Goal: Information Seeking & Learning: Learn about a topic

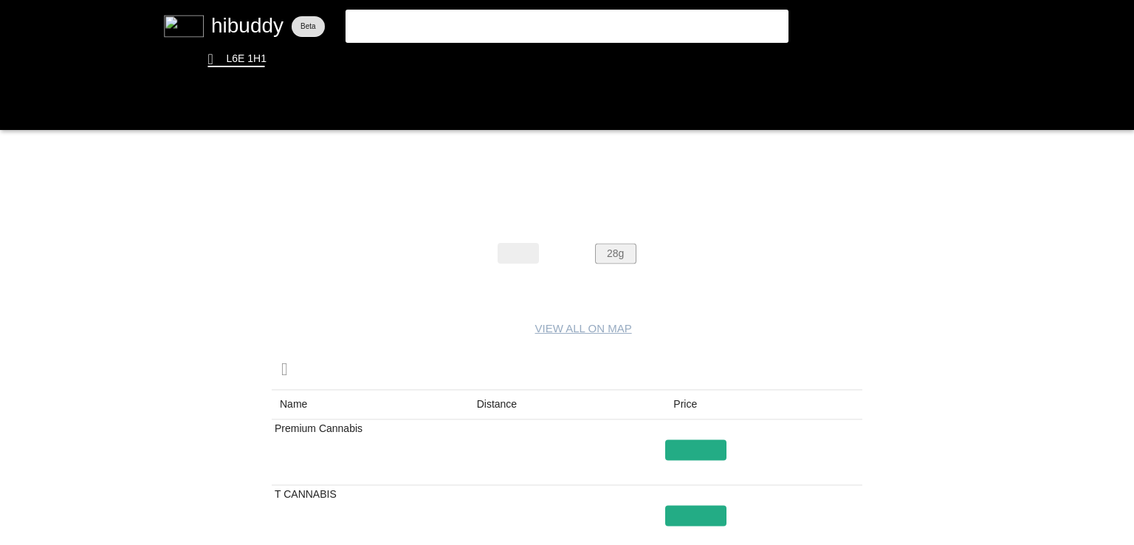
click at [614, 246] on flt-glass-pane at bounding box center [567, 272] width 1134 height 545
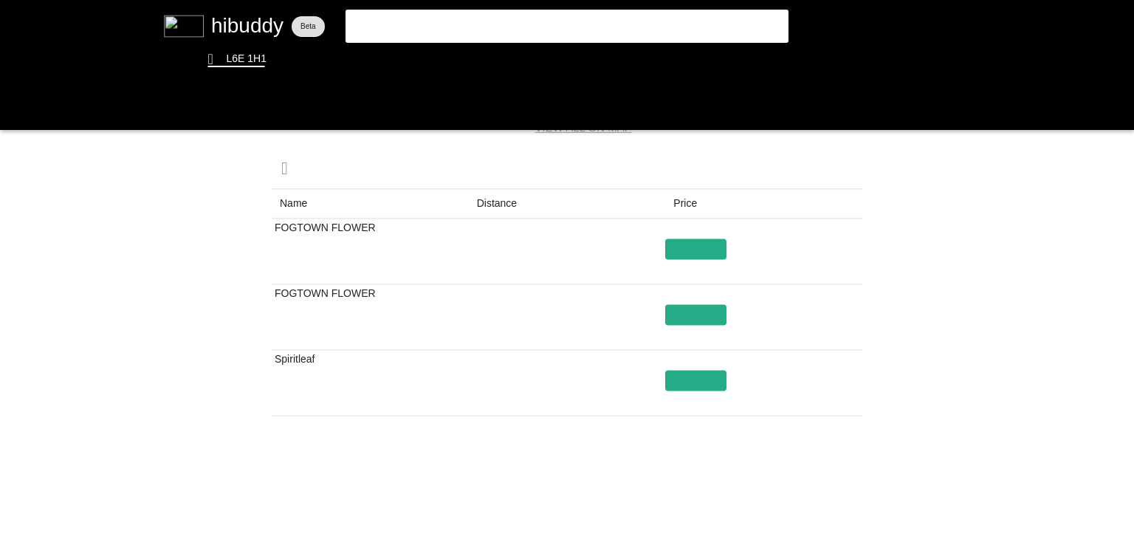
click at [456, 35] on flt-glass-pane at bounding box center [567, 272] width 1134 height 545
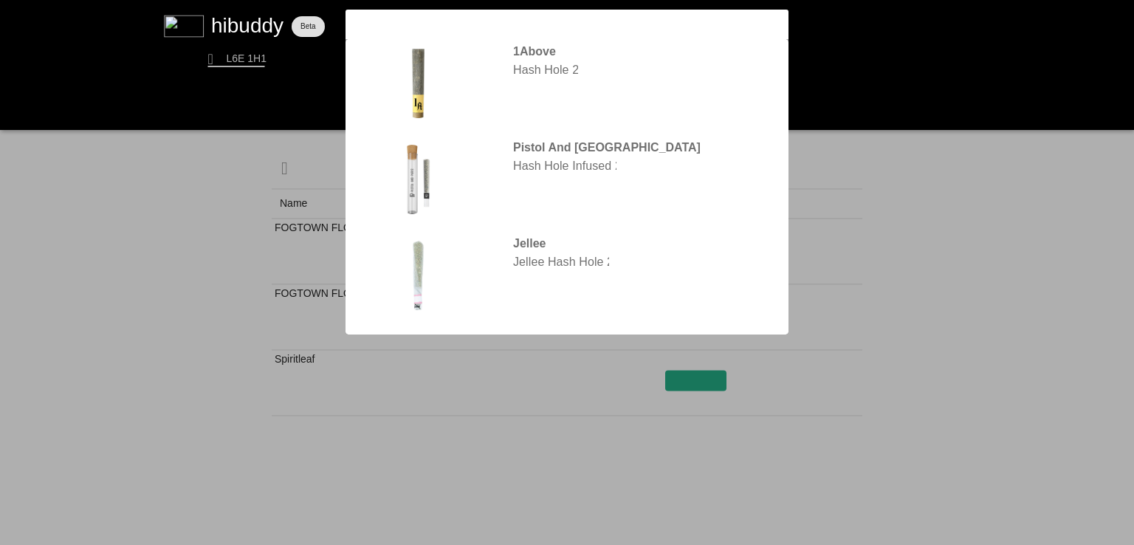
type input "hash hole"
click at [536, 255] on flt-glass-pane at bounding box center [567, 272] width 1134 height 545
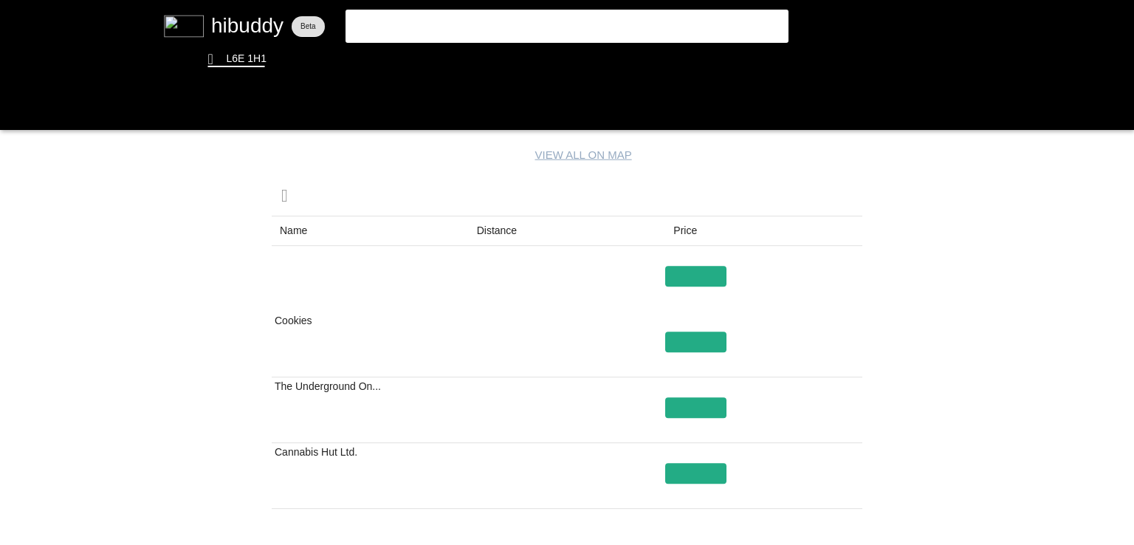
click at [479, 231] on flt-glass-pane at bounding box center [567, 272] width 1134 height 545
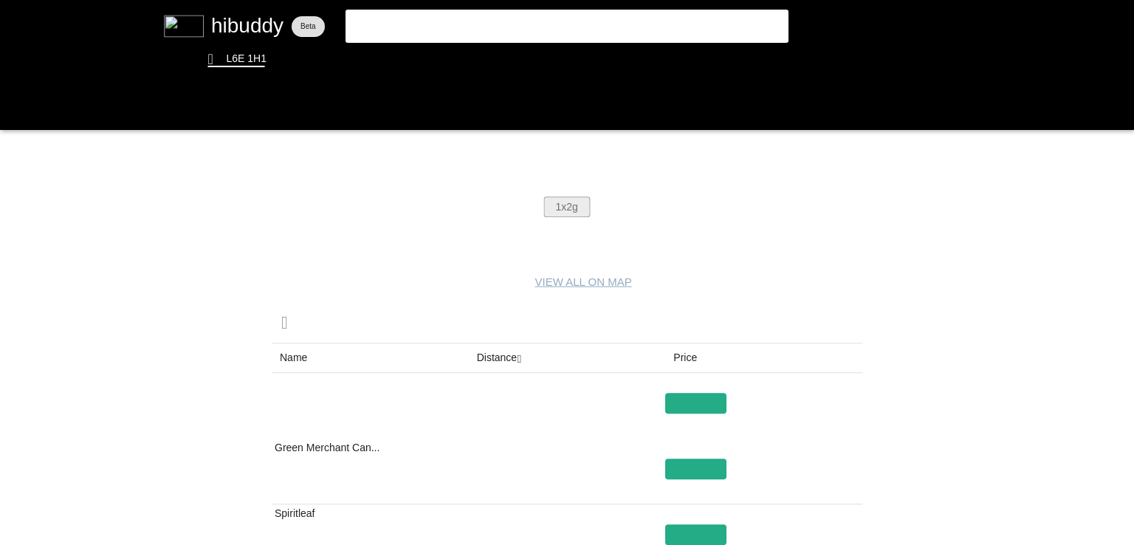
click at [564, 202] on flt-glass-pane at bounding box center [567, 272] width 1134 height 545
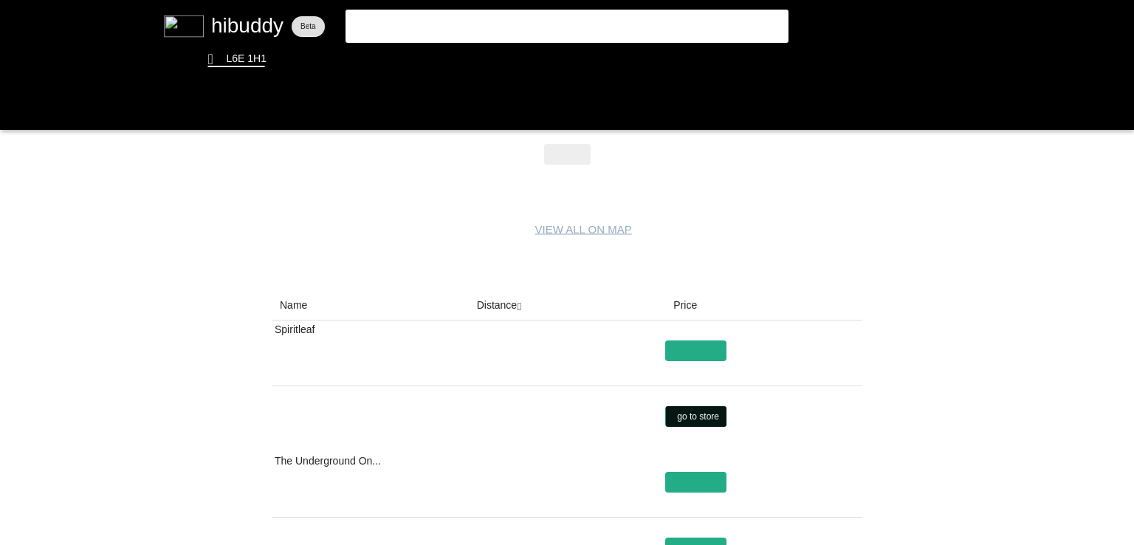
click at [686, 412] on flt-glass-pane at bounding box center [567, 272] width 1134 height 545
click at [476, 32] on flt-glass-pane at bounding box center [567, 272] width 1134 height 545
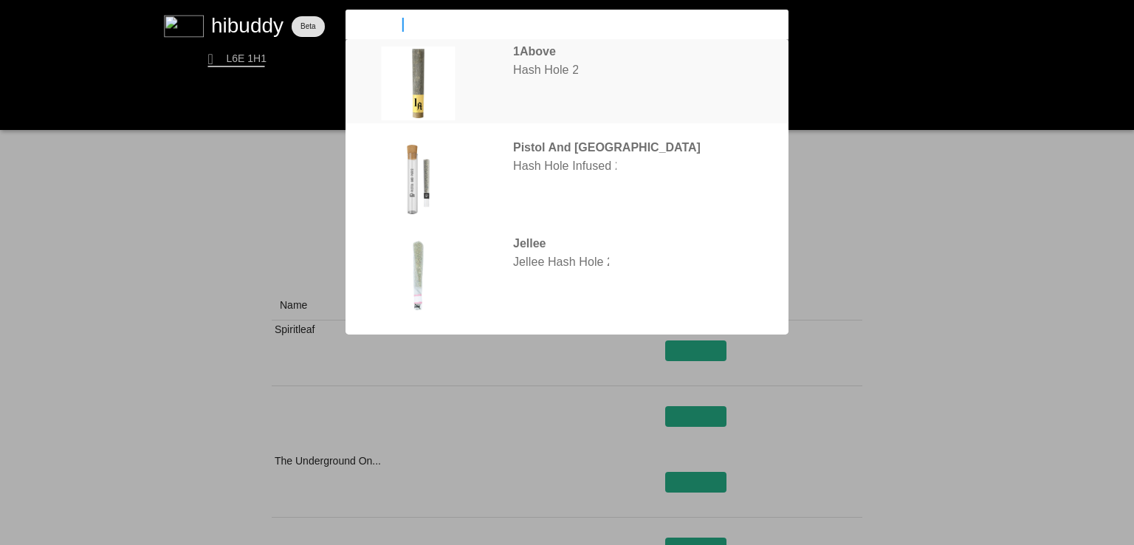
click at [476, 78] on flt-glass-pane at bounding box center [567, 272] width 1134 height 545
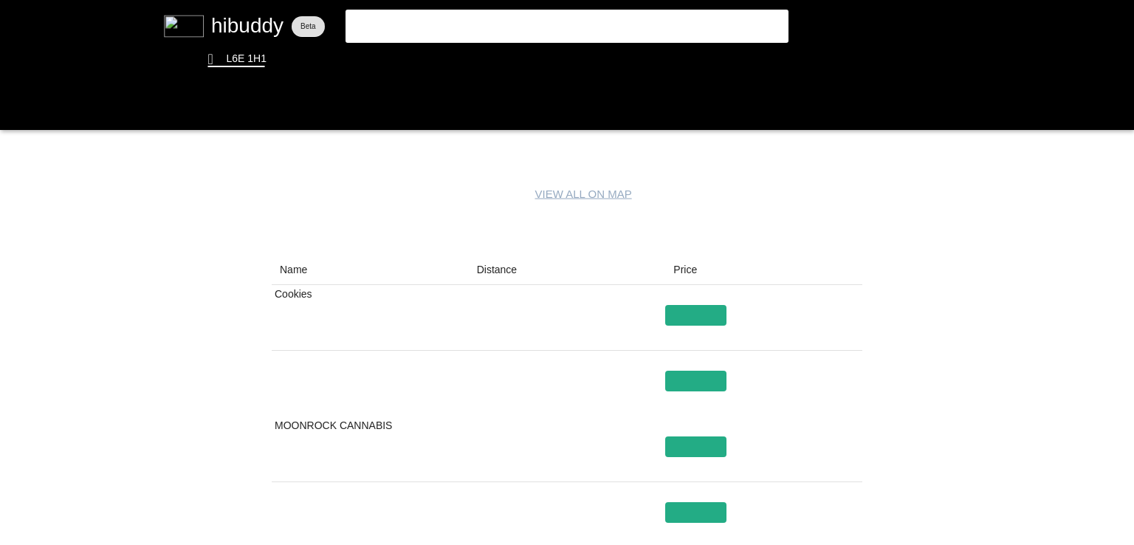
click at [504, 266] on flt-glass-pane at bounding box center [567, 272] width 1134 height 545
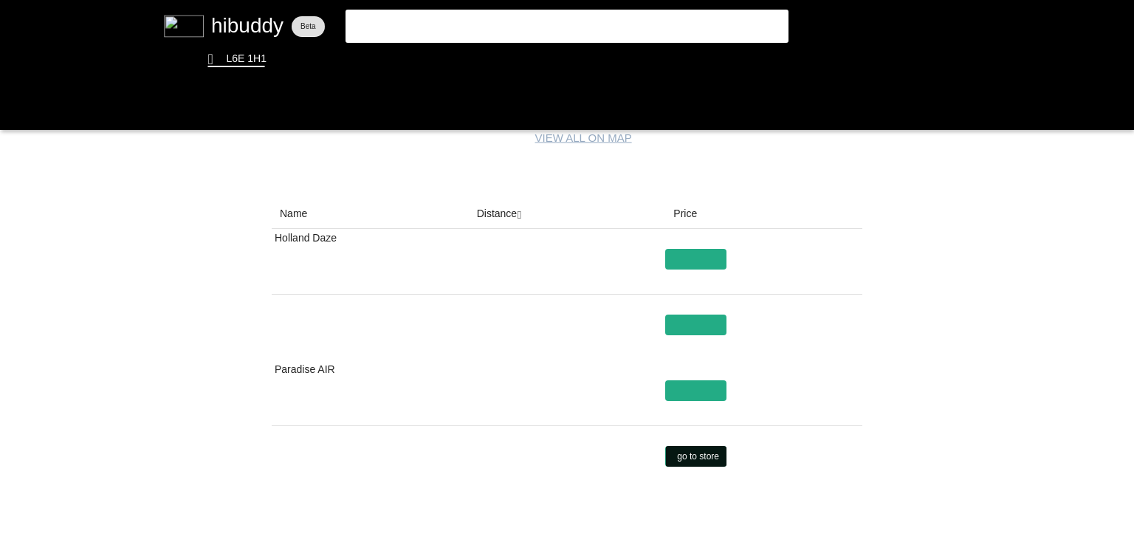
click at [708, 447] on flt-glass-pane at bounding box center [567, 272] width 1134 height 545
click at [687, 250] on flt-glass-pane at bounding box center [567, 272] width 1134 height 545
click at [681, 324] on flt-glass-pane at bounding box center [567, 272] width 1134 height 545
click at [686, 320] on flt-glass-pane at bounding box center [567, 272] width 1134 height 545
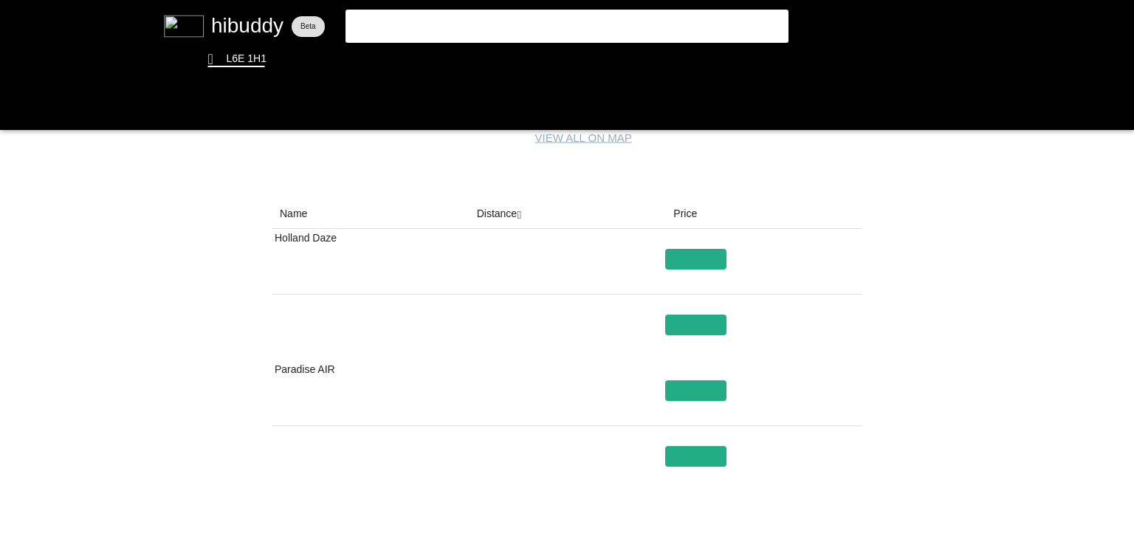
click at [724, 438] on flt-glass-pane at bounding box center [567, 272] width 1134 height 545
click at [690, 482] on flt-glass-pane at bounding box center [567, 272] width 1134 height 545
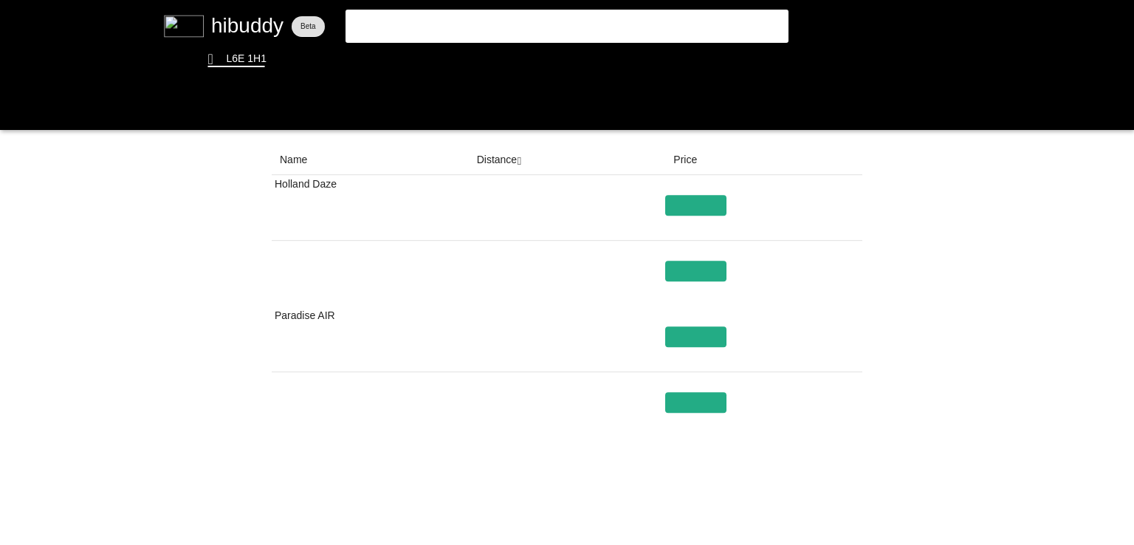
drag, startPoint x: 712, startPoint y: 493, endPoint x: 695, endPoint y: 439, distance: 56.5
click at [695, 439] on flt-glass-pane at bounding box center [567, 272] width 1134 height 545
click at [695, 397] on flt-glass-pane at bounding box center [567, 272] width 1134 height 545
click at [419, 58] on flt-glass-pane at bounding box center [567, 272] width 1134 height 545
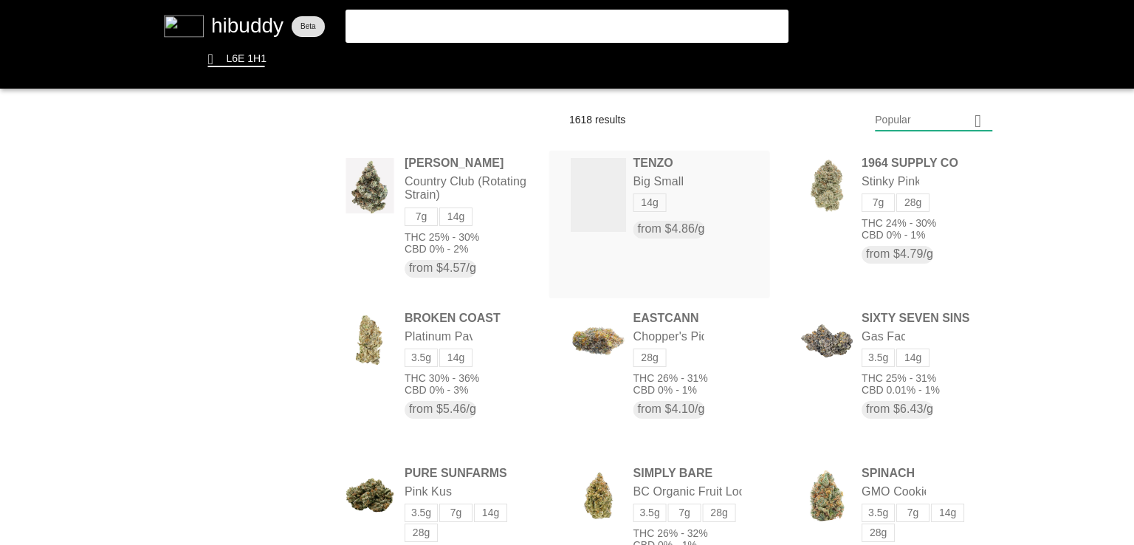
click at [567, 205] on flt-glass-pane at bounding box center [567, 272] width 1134 height 545
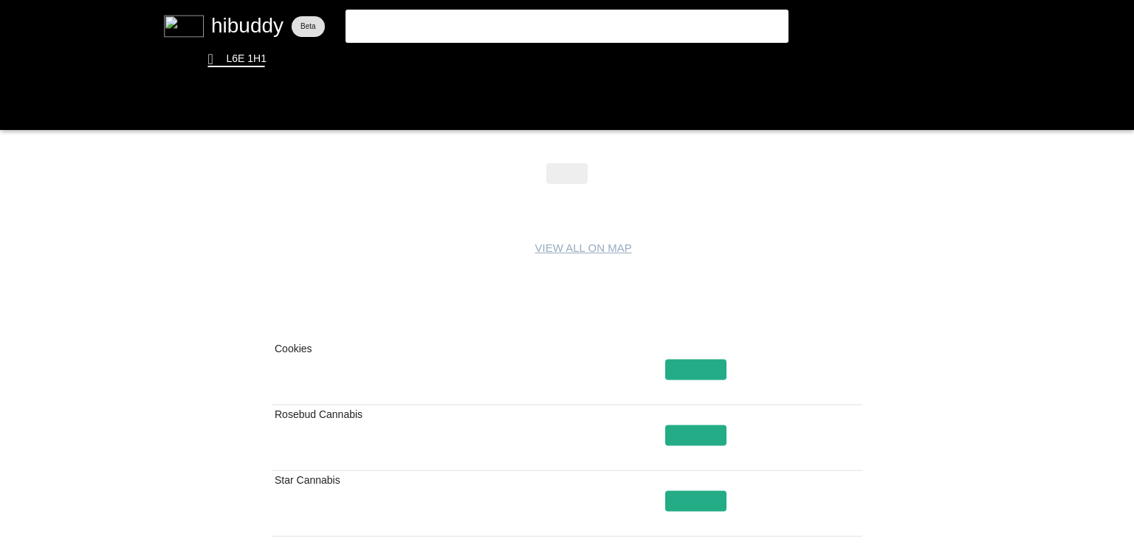
click at [498, 330] on flt-glass-pane at bounding box center [567, 272] width 1134 height 545
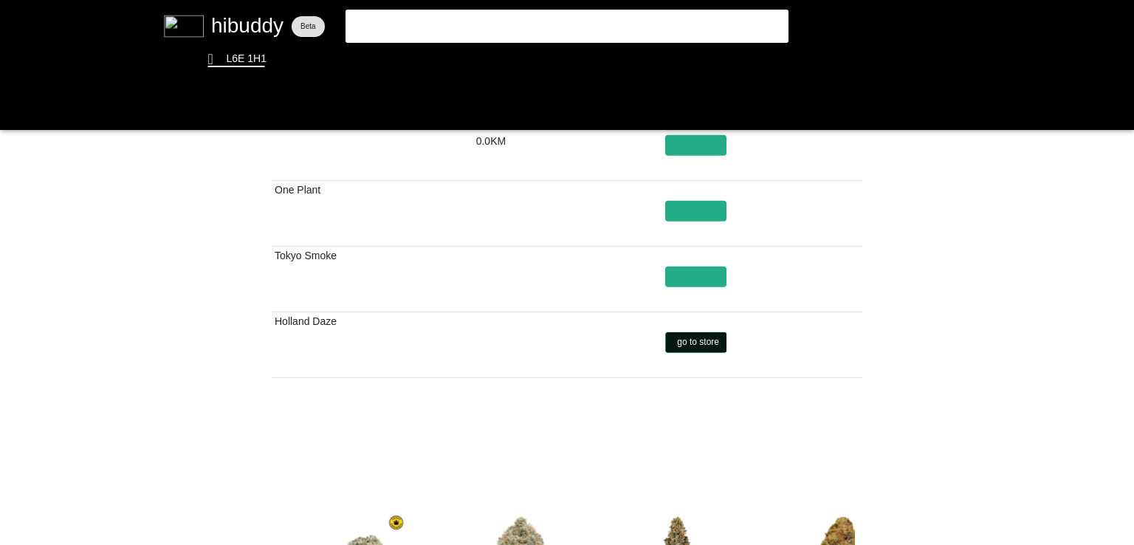
click at [698, 337] on flt-glass-pane at bounding box center [567, 272] width 1134 height 545
click at [842, 427] on flt-glass-pane at bounding box center [567, 272] width 1134 height 545
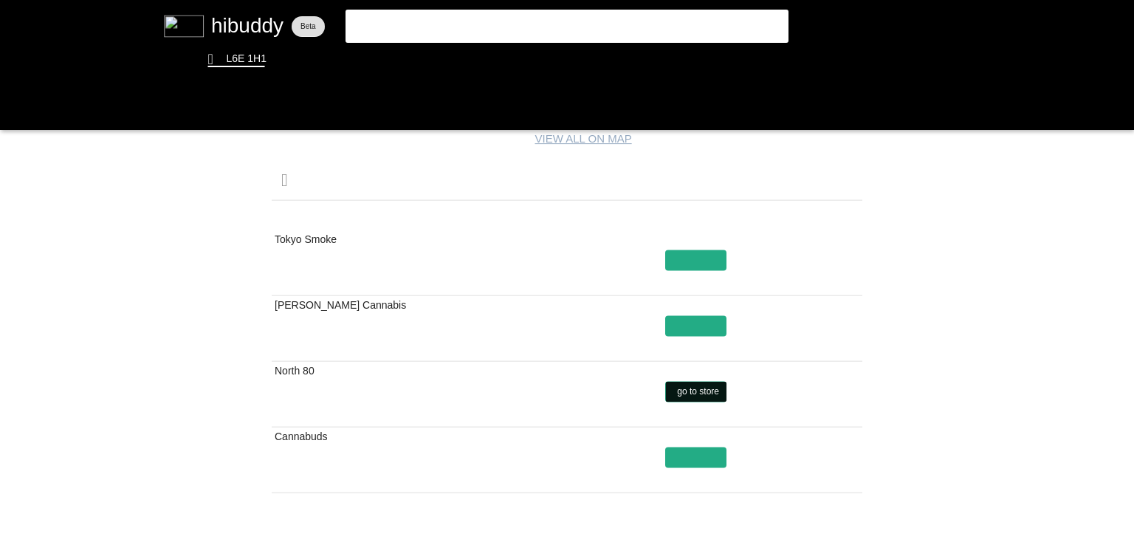
click at [706, 394] on flt-glass-pane at bounding box center [567, 272] width 1134 height 545
click at [451, 26] on flt-glass-pane at bounding box center [567, 272] width 1134 height 545
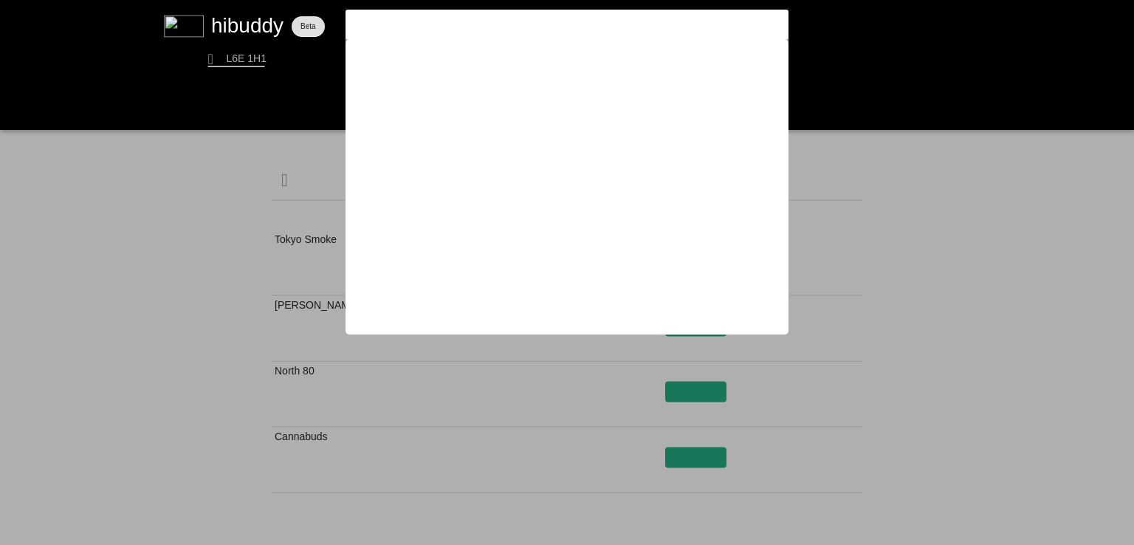
click at [451, 26] on input "hash hole" at bounding box center [554, 24] width 406 height 13
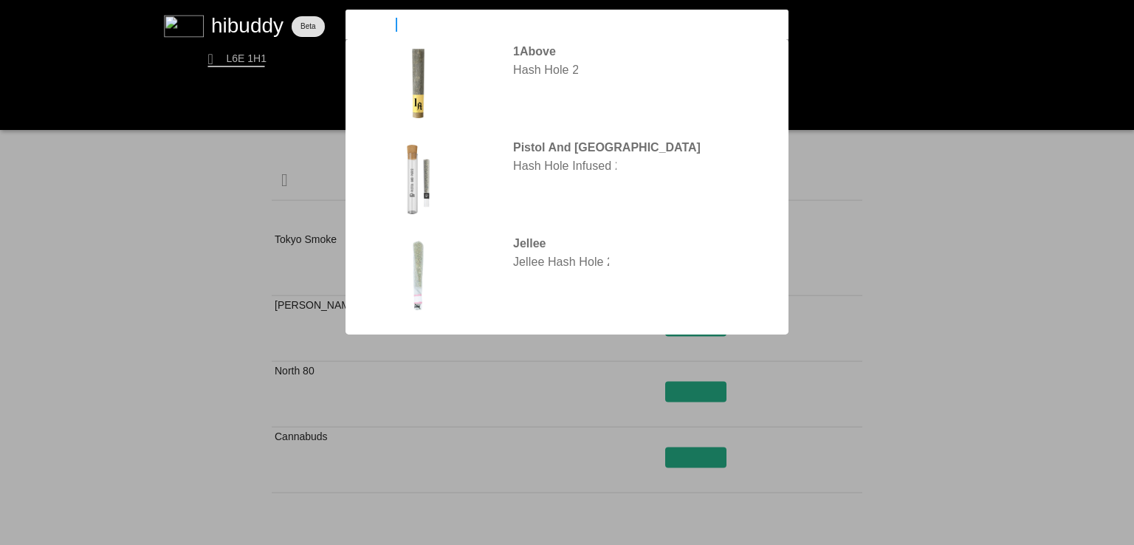
click at [451, 26] on input "hash hol" at bounding box center [554, 24] width 406 height 13
type input "hash hol"
click at [419, 162] on flt-glass-pane at bounding box center [567, 272] width 1134 height 545
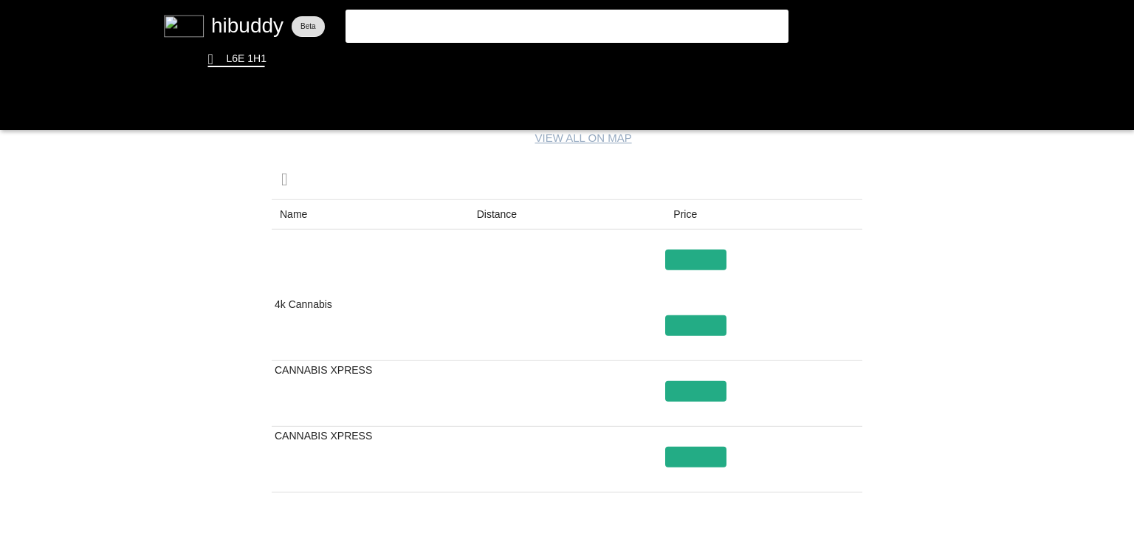
click at [497, 219] on flt-glass-pane at bounding box center [567, 272] width 1134 height 545
click at [424, 69] on flt-glass-pane at bounding box center [567, 272] width 1134 height 545
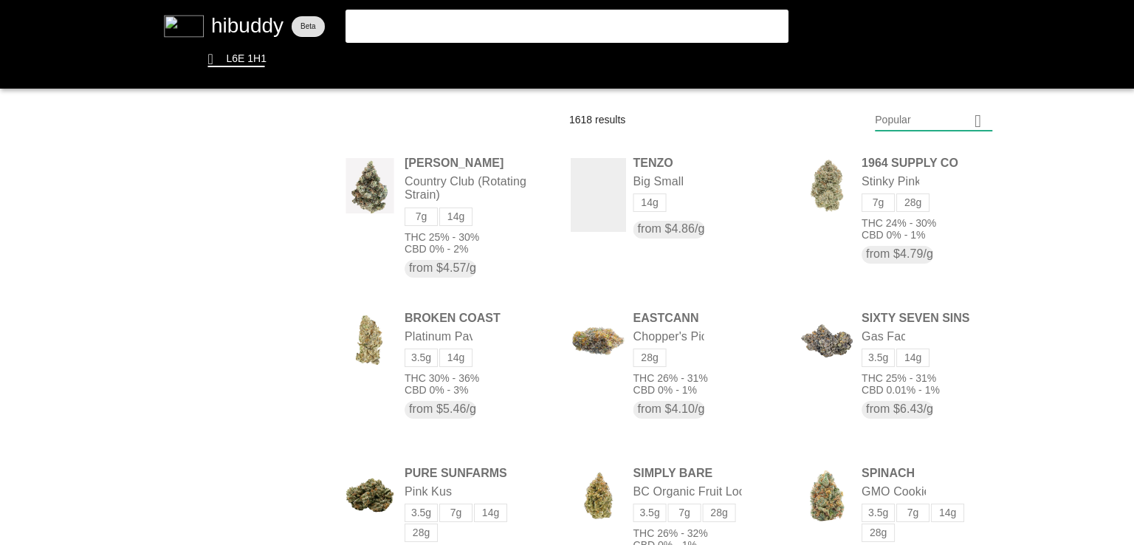
click at [442, 28] on flt-glass-pane at bounding box center [567, 272] width 1134 height 545
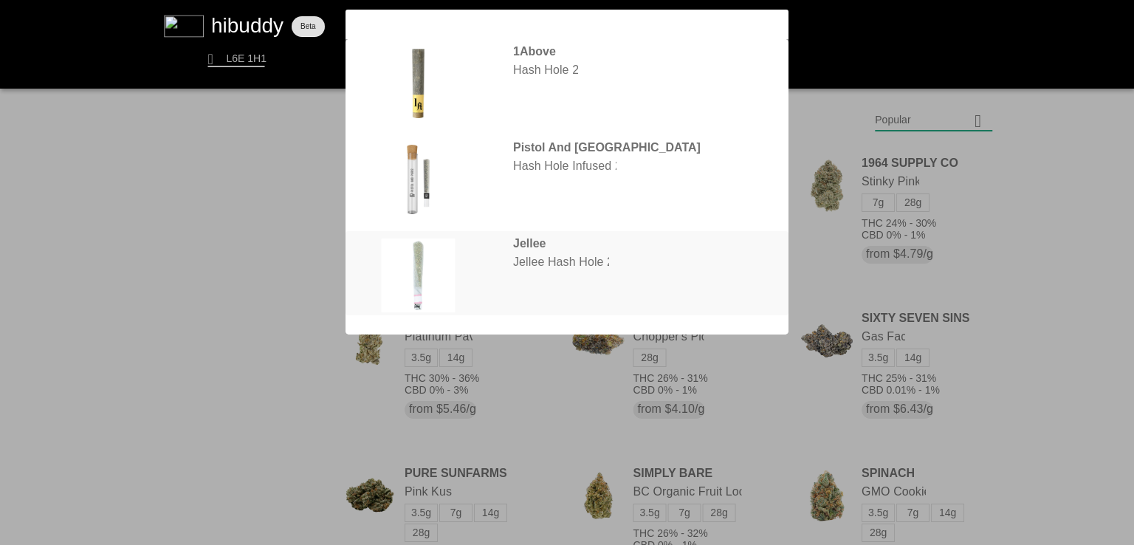
type input "hash hole"
click at [416, 284] on flt-glass-pane at bounding box center [567, 272] width 1134 height 545
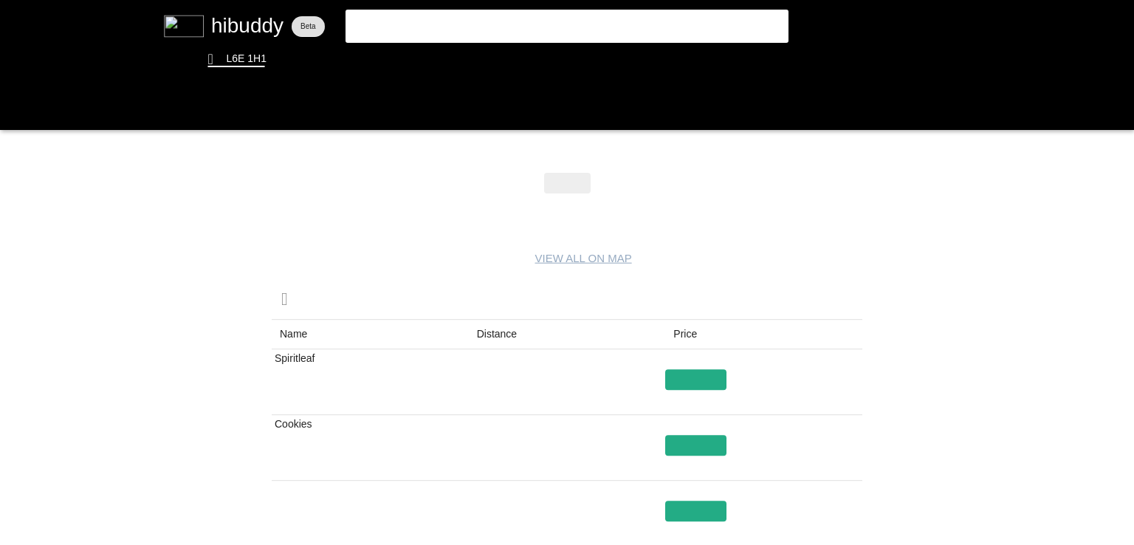
click at [502, 337] on flt-glass-pane at bounding box center [567, 272] width 1134 height 545
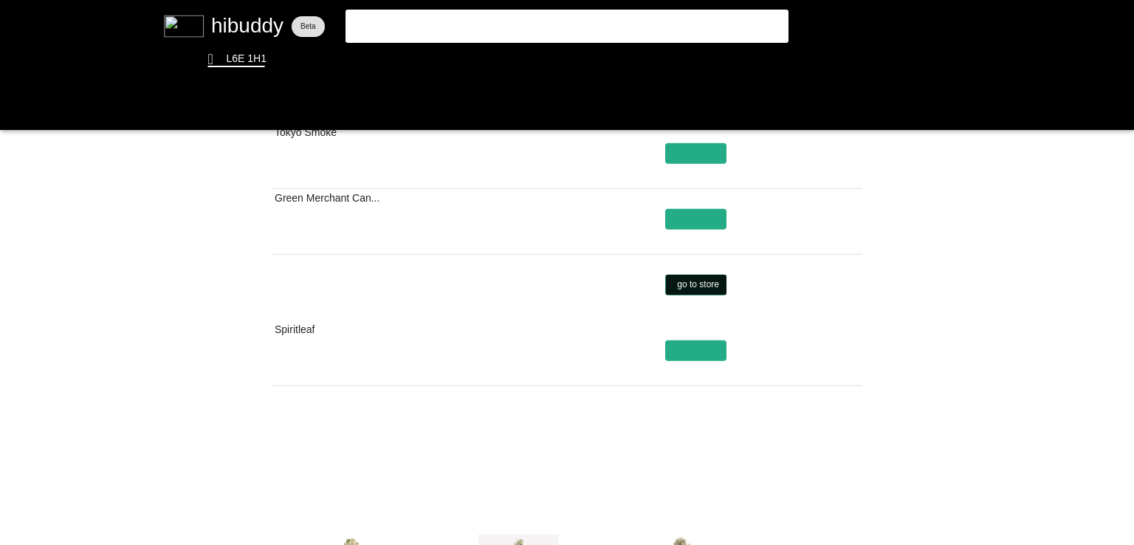
click at [694, 287] on flt-glass-pane at bounding box center [567, 272] width 1134 height 545
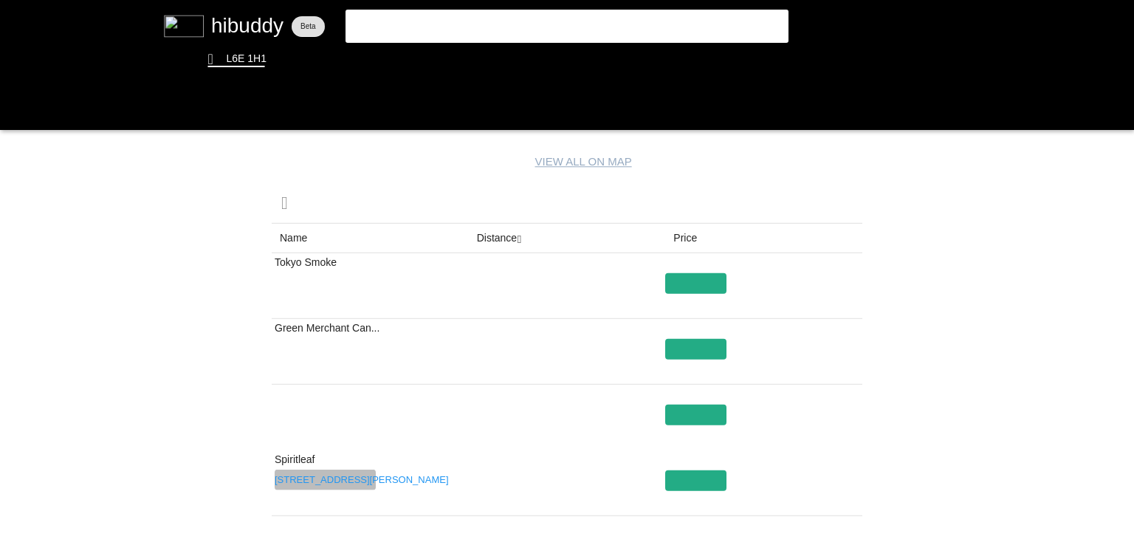
click at [310, 476] on flt-glass-pane at bounding box center [567, 272] width 1134 height 545
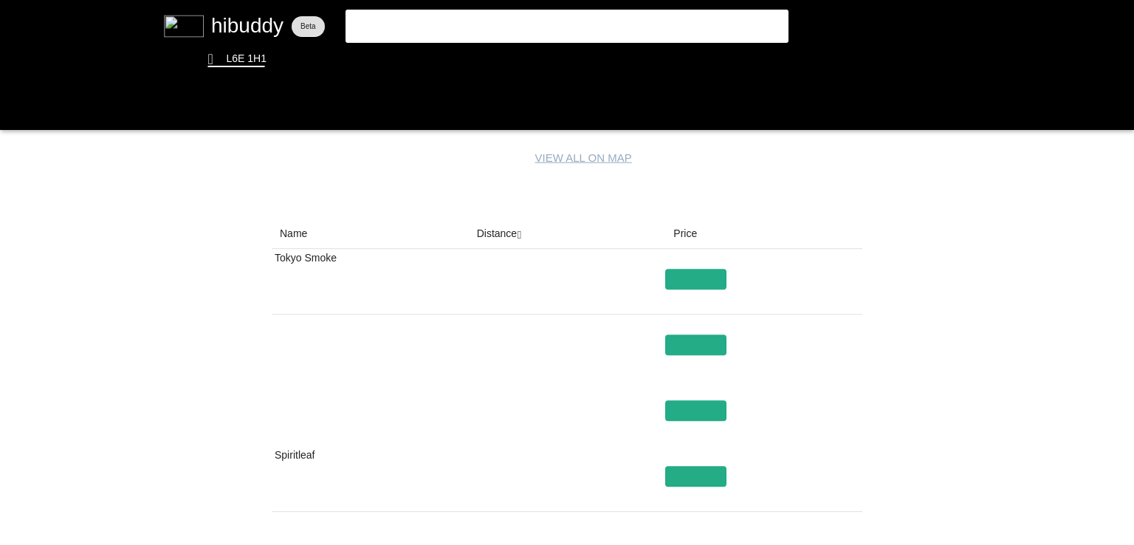
click at [501, 229] on flt-glass-pane at bounding box center [567, 272] width 1134 height 545
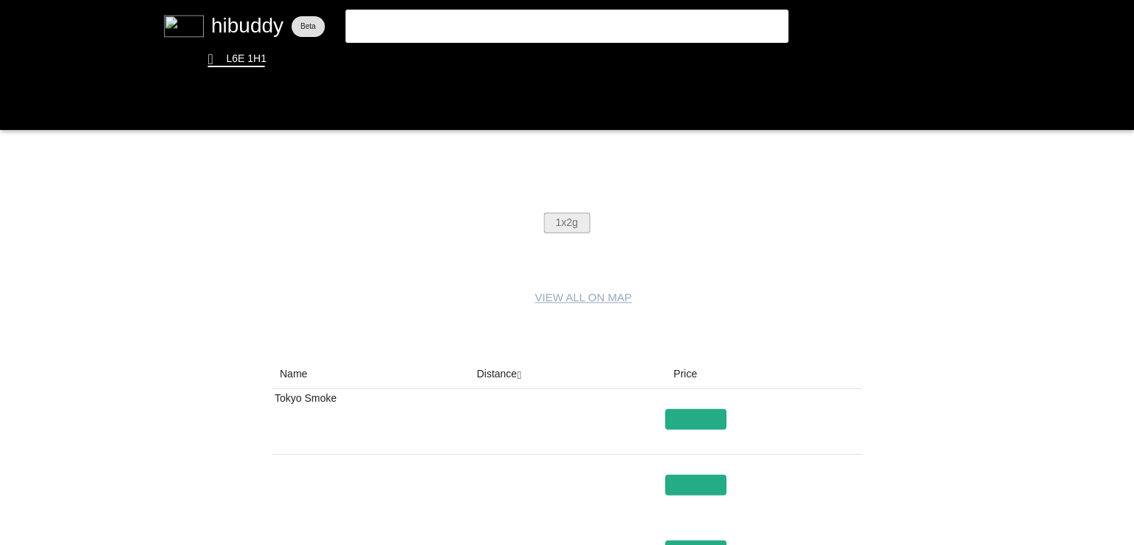
click at [566, 223] on flt-glass-pane at bounding box center [567, 272] width 1134 height 545
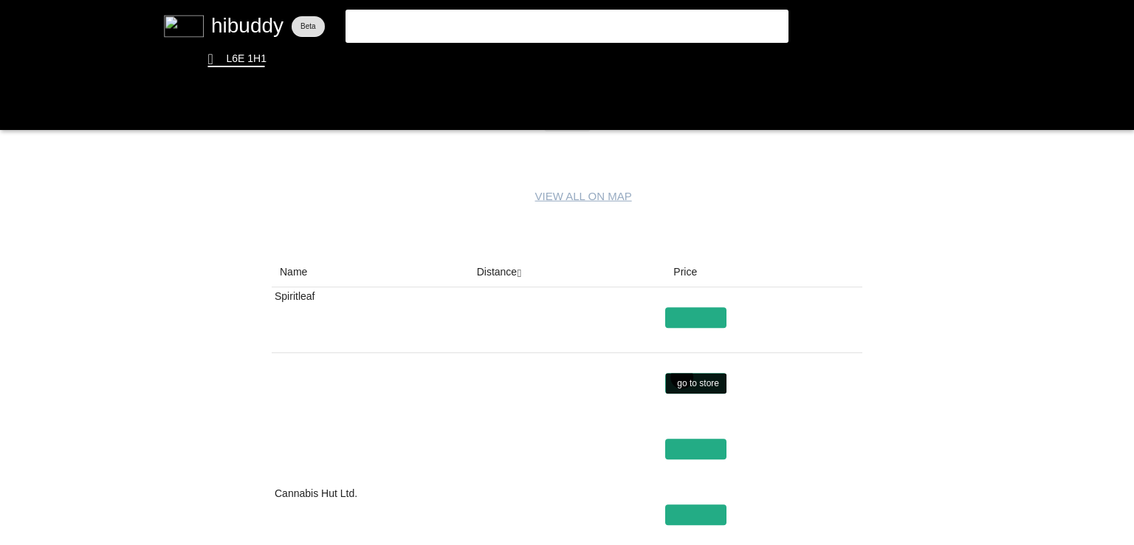
click at [681, 377] on flt-glass-pane at bounding box center [567, 272] width 1134 height 545
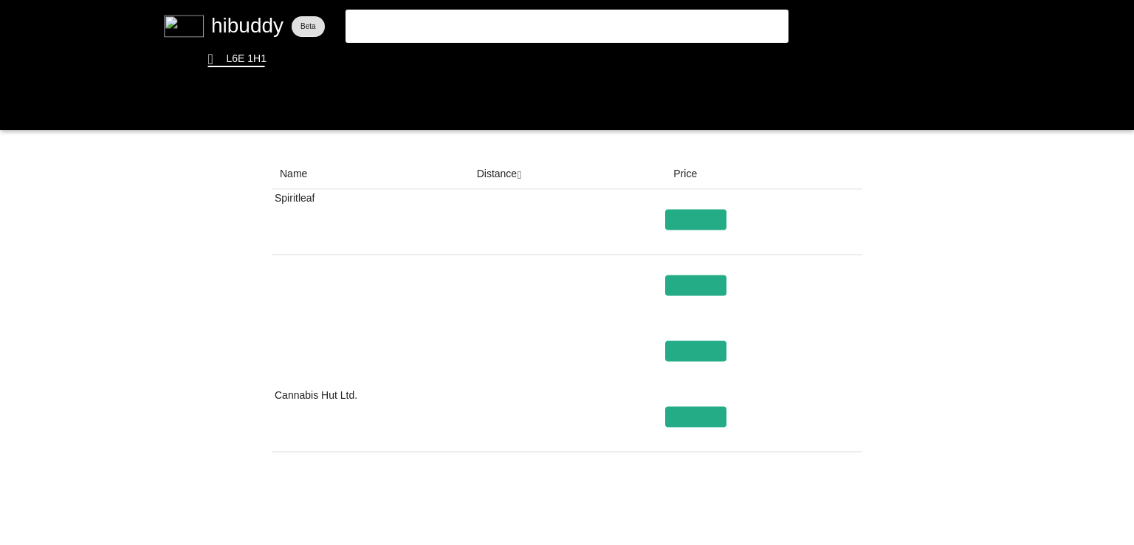
click at [494, 177] on flt-glass-pane at bounding box center [567, 272] width 1134 height 545
click at [837, 517] on flt-glass-pane at bounding box center [567, 272] width 1134 height 545
click at [791, 515] on flt-glass-pane at bounding box center [567, 272] width 1134 height 545
click at [836, 515] on flt-glass-pane at bounding box center [567, 272] width 1134 height 545
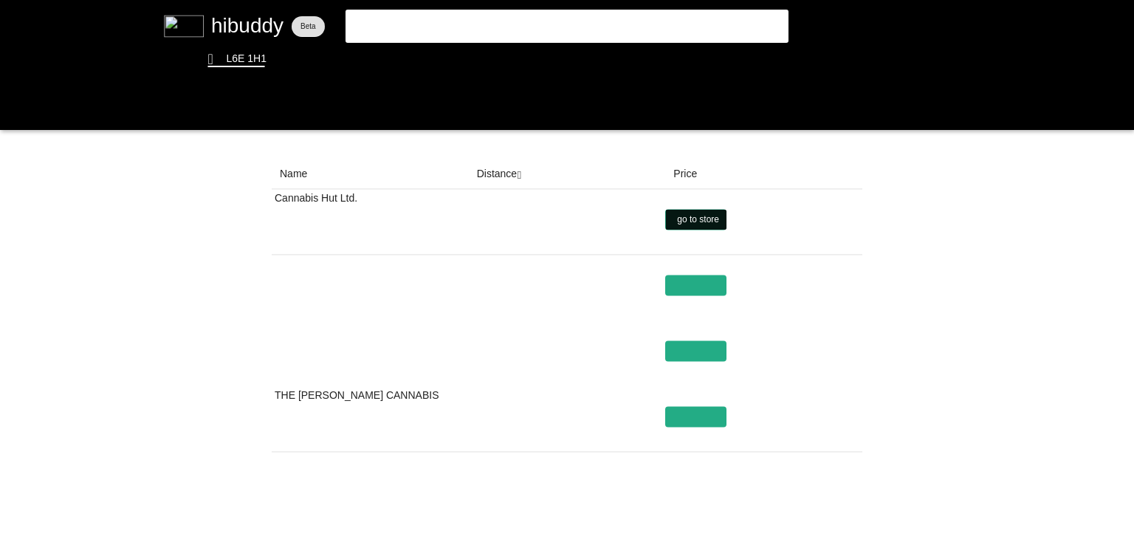
click at [712, 219] on flt-glass-pane at bounding box center [567, 272] width 1134 height 545
click at [834, 520] on flt-glass-pane at bounding box center [567, 272] width 1134 height 545
click at [794, 512] on flt-glass-pane at bounding box center [567, 272] width 1134 height 545
click at [836, 512] on flt-glass-pane at bounding box center [567, 272] width 1134 height 545
click at [803, 515] on flt-glass-pane at bounding box center [567, 272] width 1134 height 545
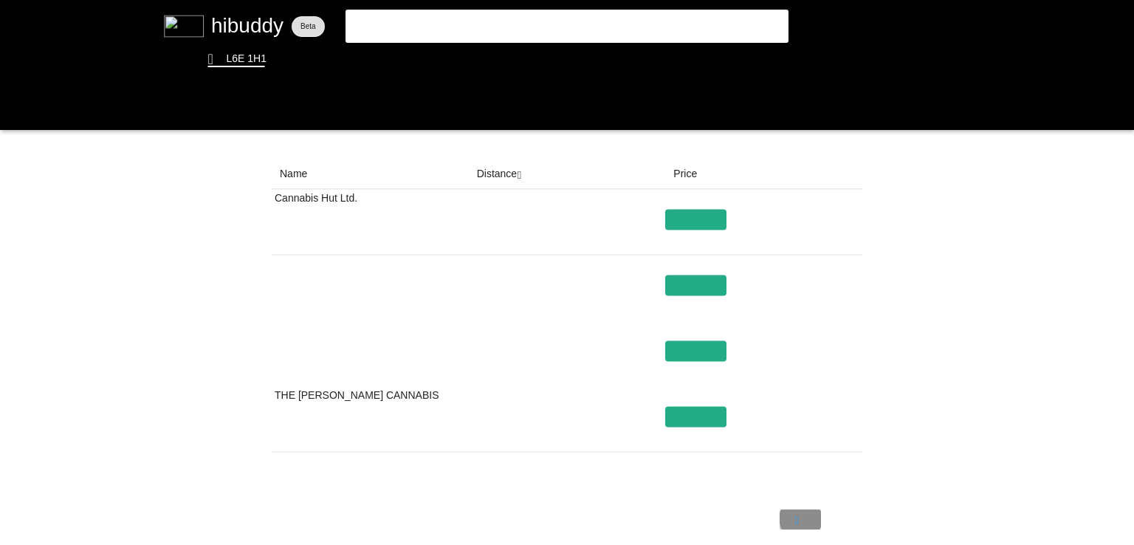
click at [803, 515] on flt-glass-pane at bounding box center [567, 272] width 1134 height 545
click at [699, 416] on flt-glass-pane at bounding box center [567, 272] width 1134 height 545
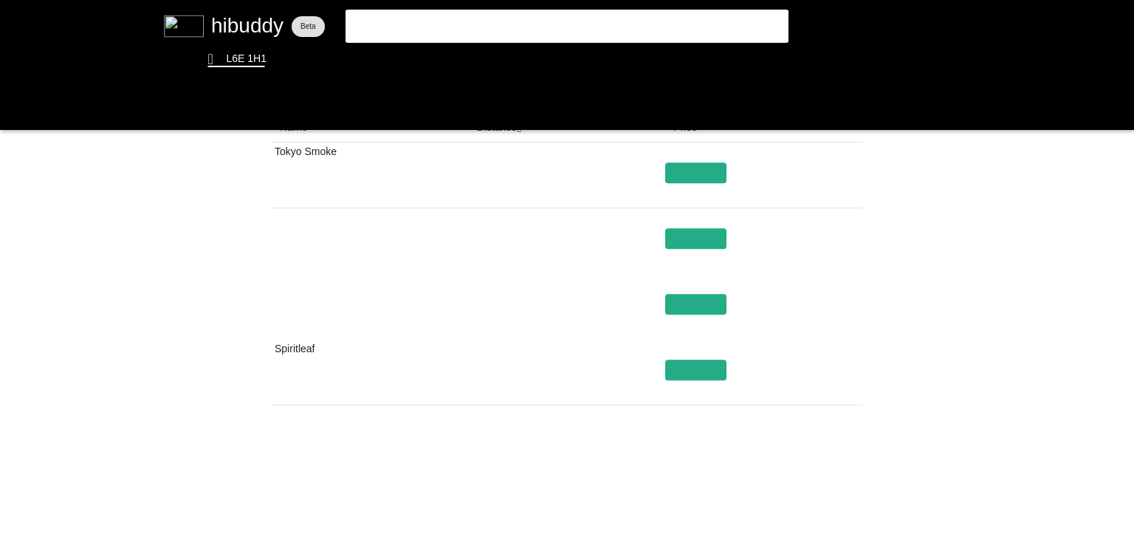
drag, startPoint x: 498, startPoint y: 188, endPoint x: 508, endPoint y: 134, distance: 54.7
click at [508, 134] on flt-glass-pane at bounding box center [567, 272] width 1134 height 545
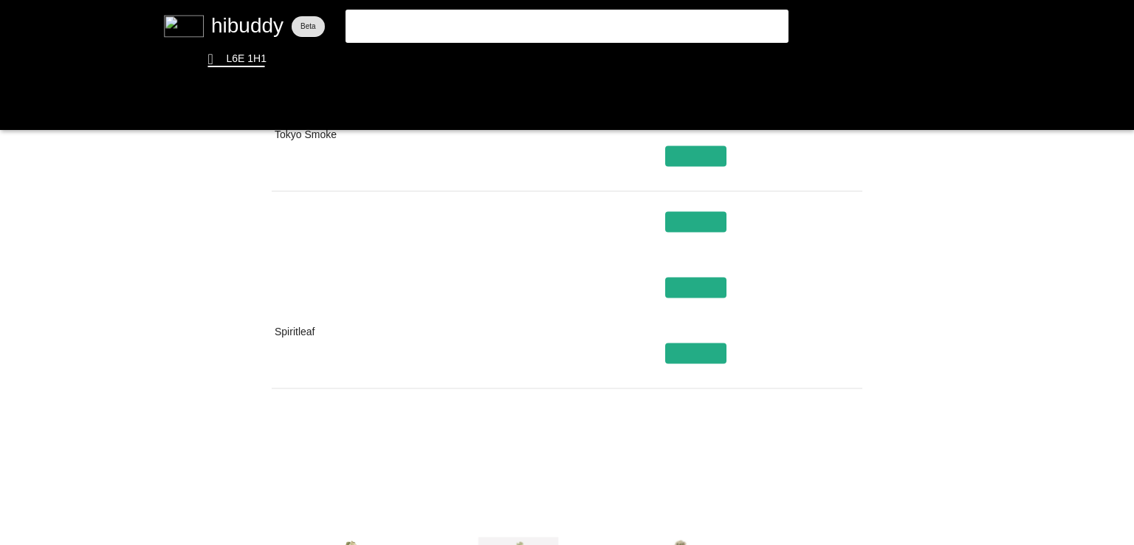
click at [508, 134] on flt-glass-pane at bounding box center [567, 272] width 1134 height 545
